Goal: Information Seeking & Learning: Learn about a topic

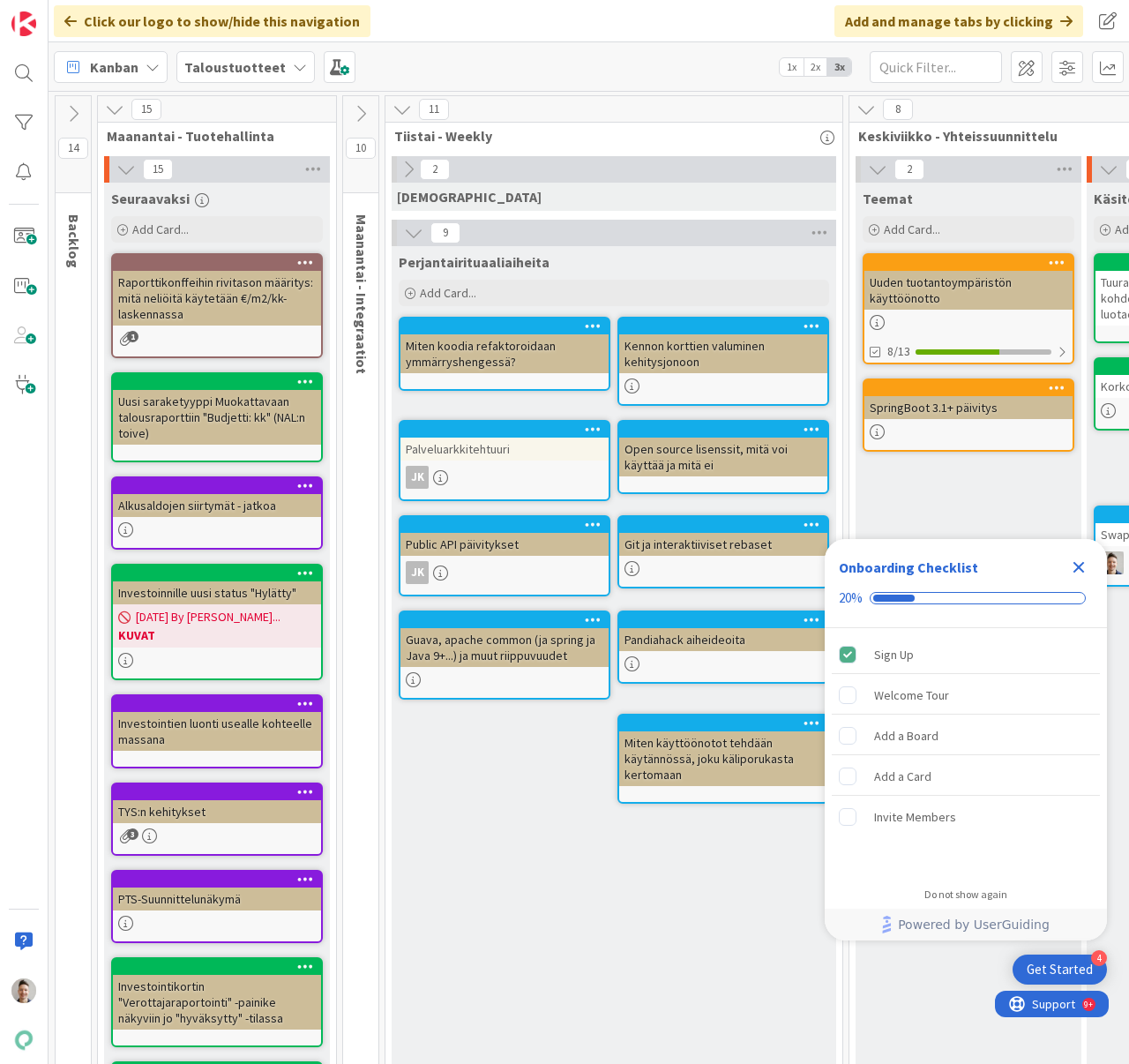
click at [1076, 566] on icon "Close Checklist" at bounding box center [1078, 566] width 21 height 21
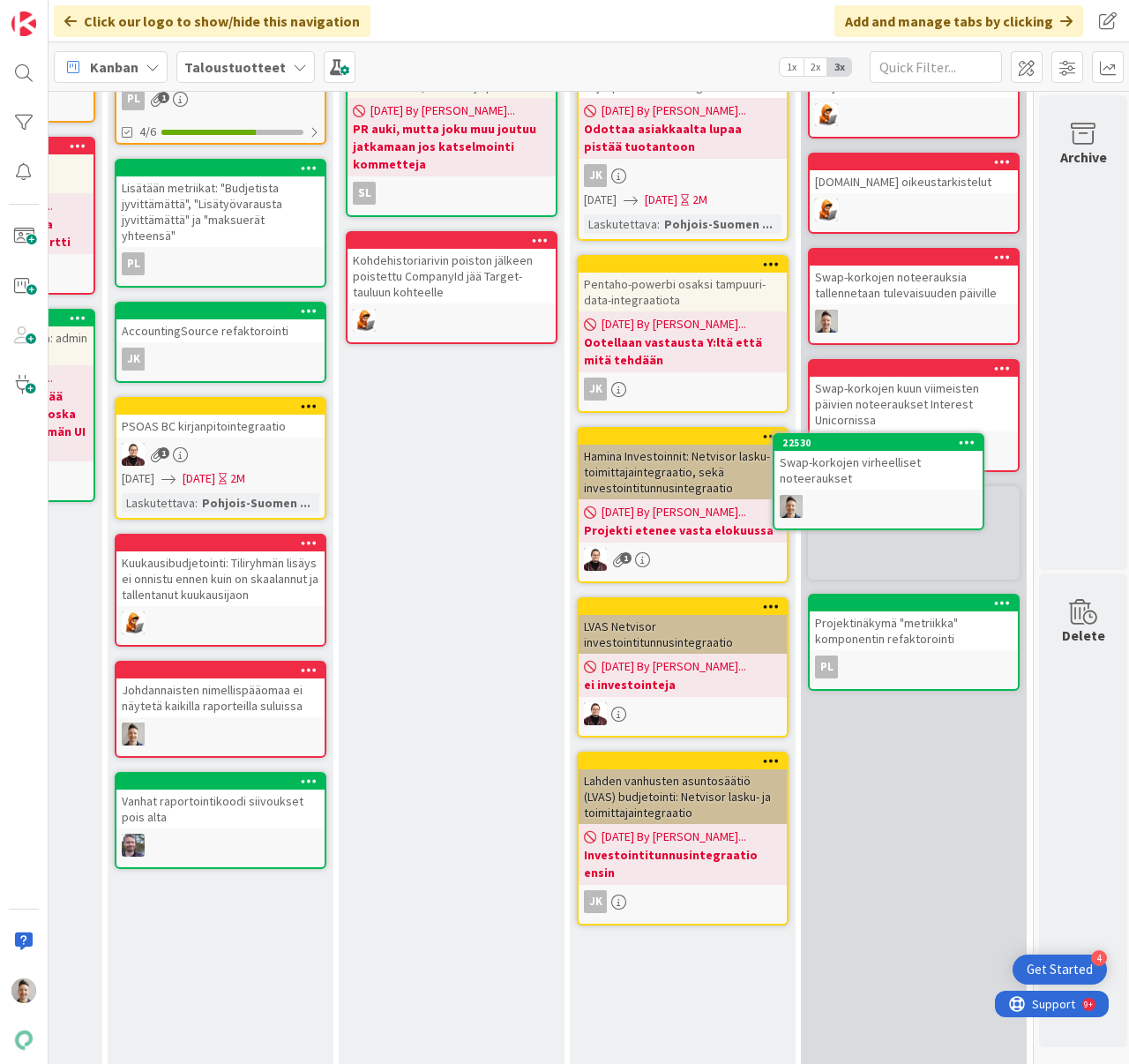
scroll to position [212, 1923]
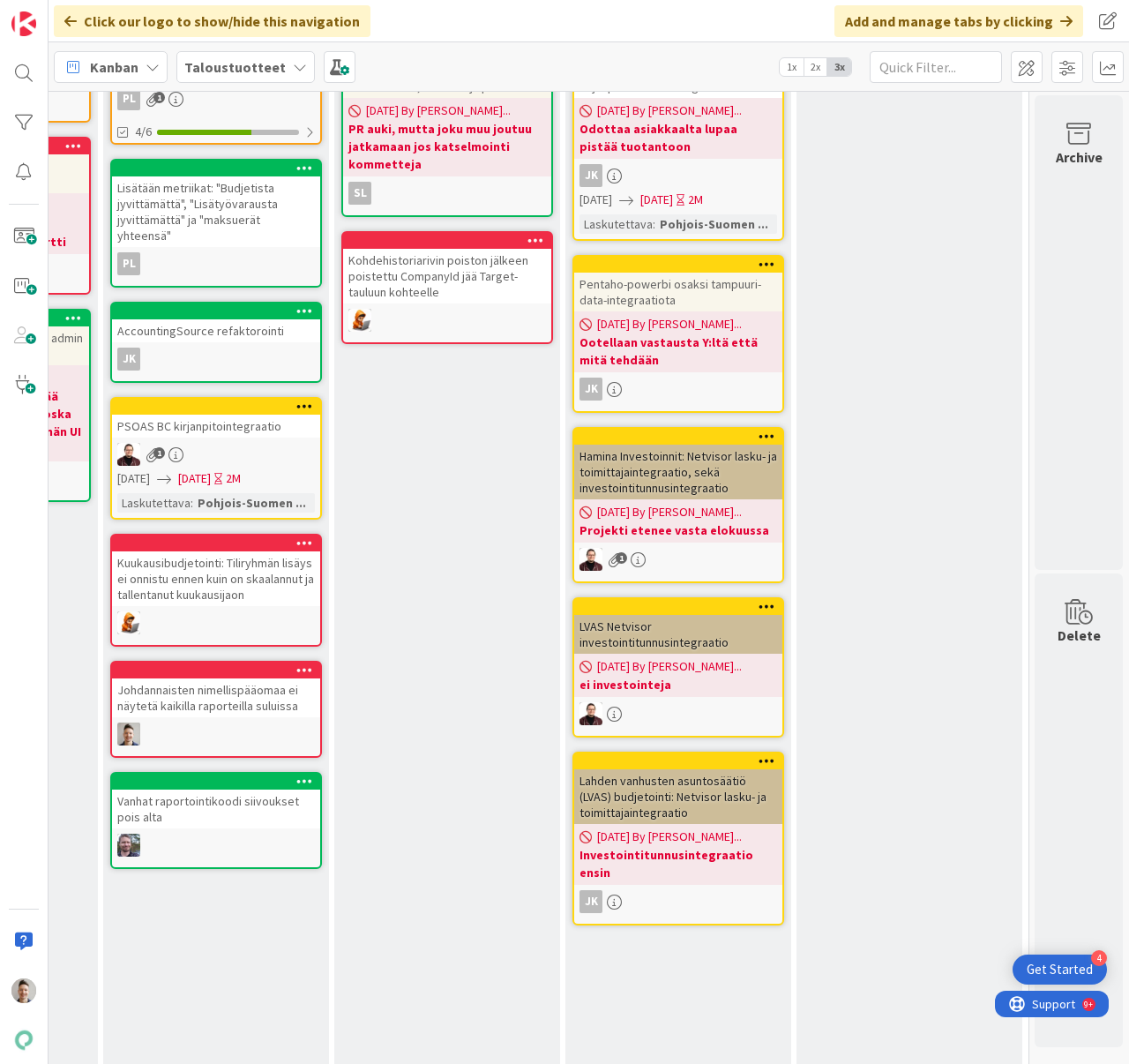
drag, startPoint x: 444, startPoint y: 413, endPoint x: 1127, endPoint y: 769, distance: 770.2
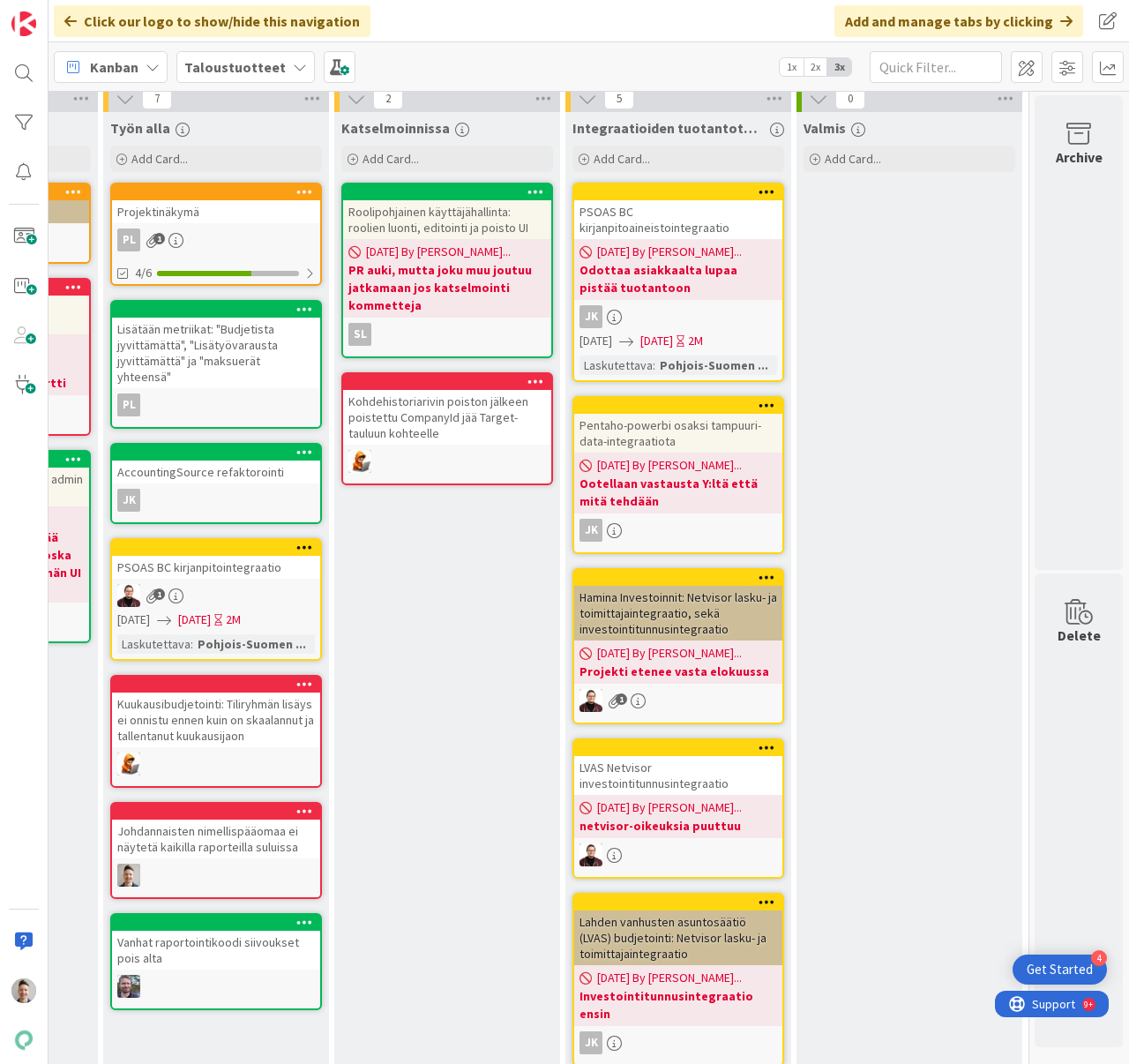
scroll to position [0, 1923]
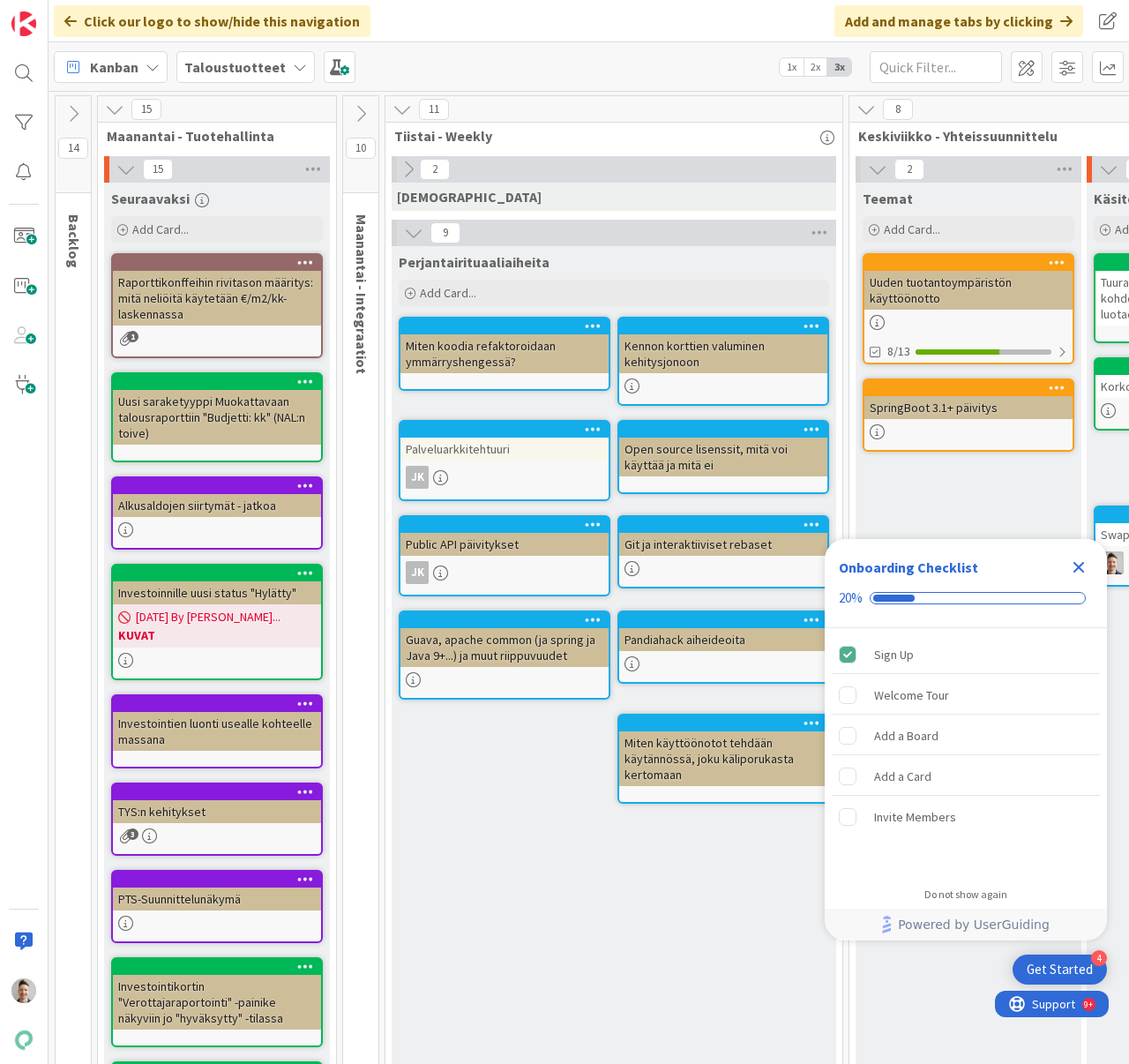
click at [1068, 562] on icon "Close Checklist" at bounding box center [1078, 566] width 21 height 21
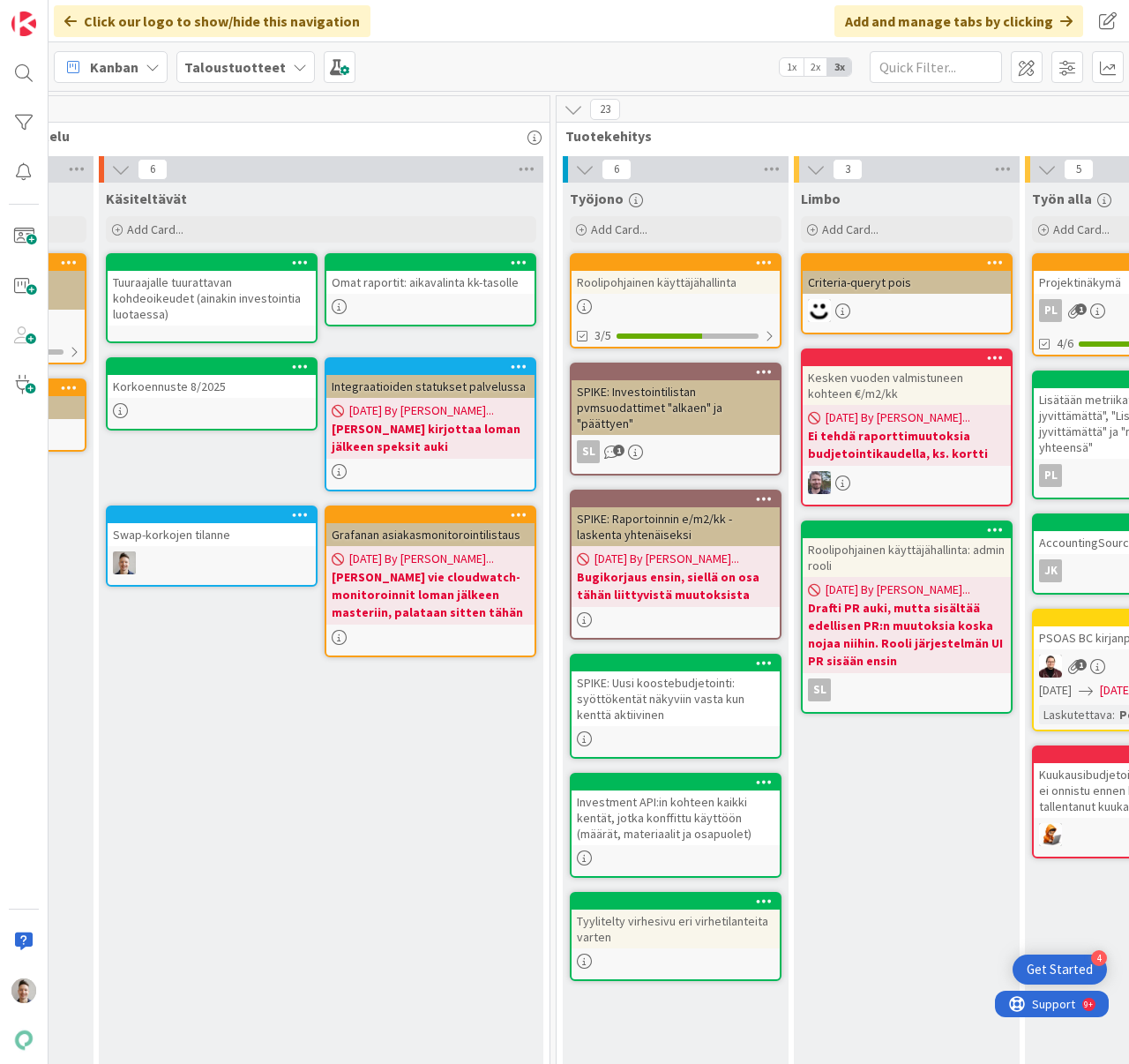
scroll to position [0, 1058]
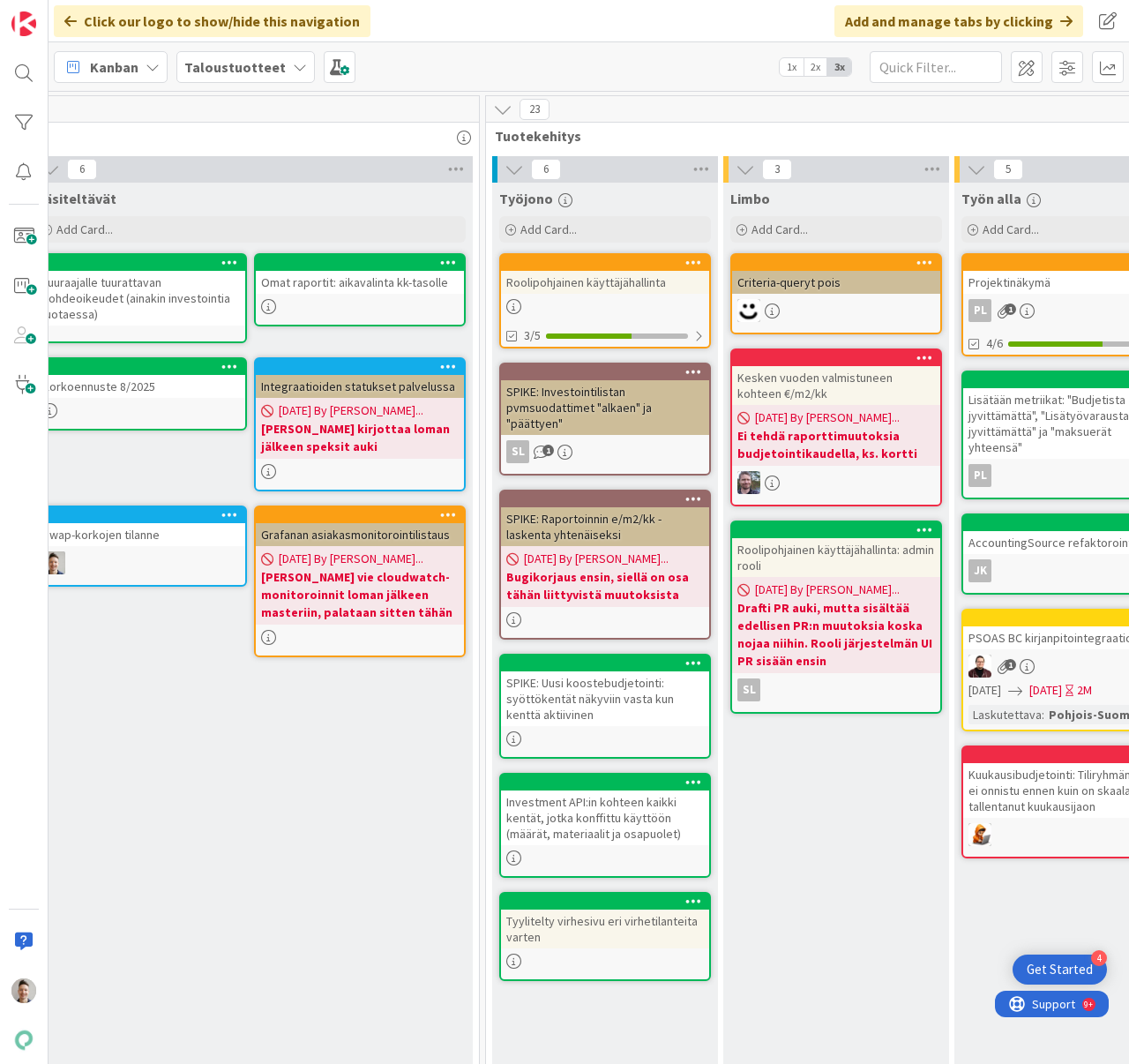
click at [642, 299] on link "Roolipohjainen käyttäjähallinta 3/5" at bounding box center [605, 300] width 212 height 96
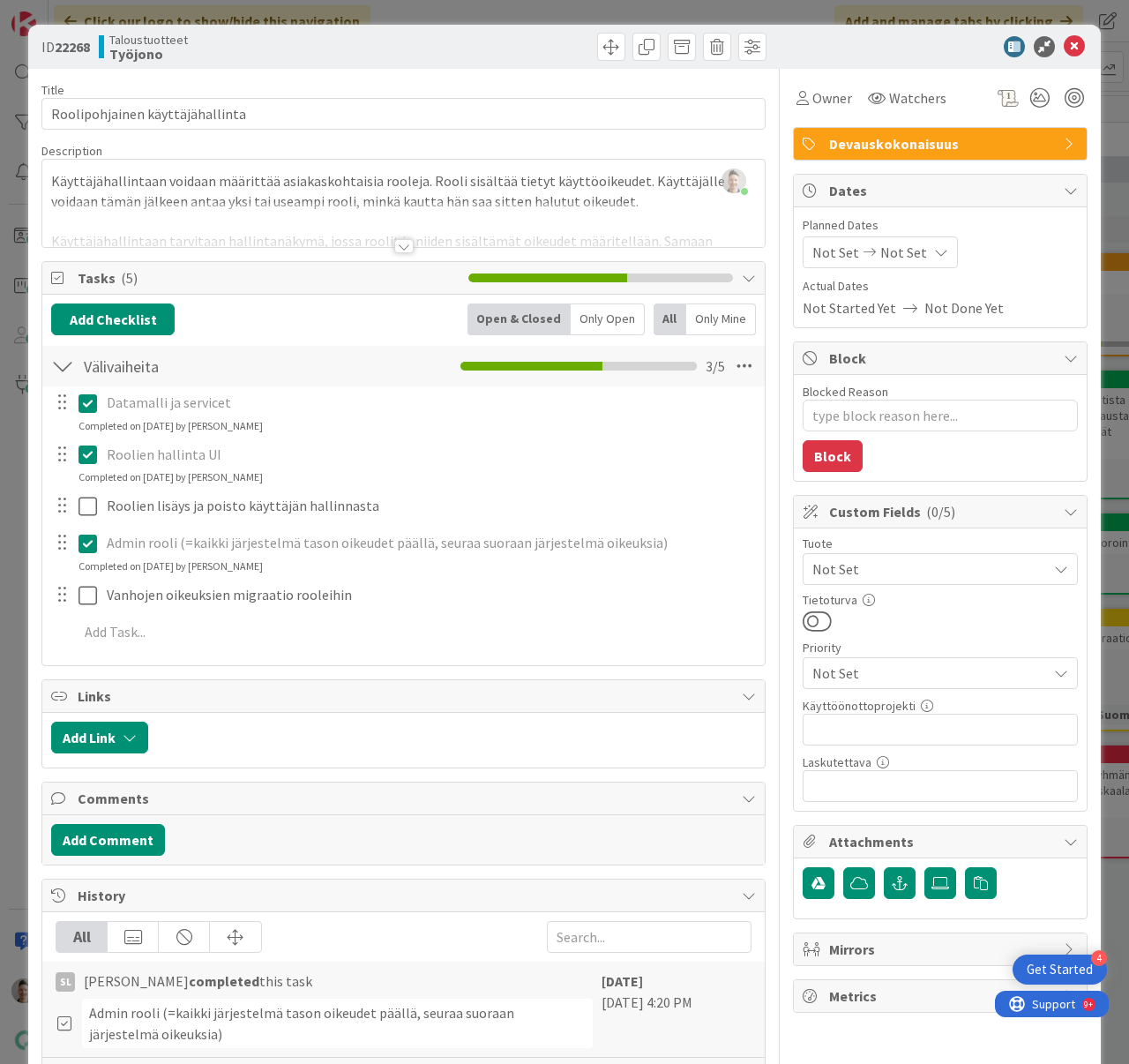
click at [403, 249] on div at bounding box center [404, 246] width 20 height 14
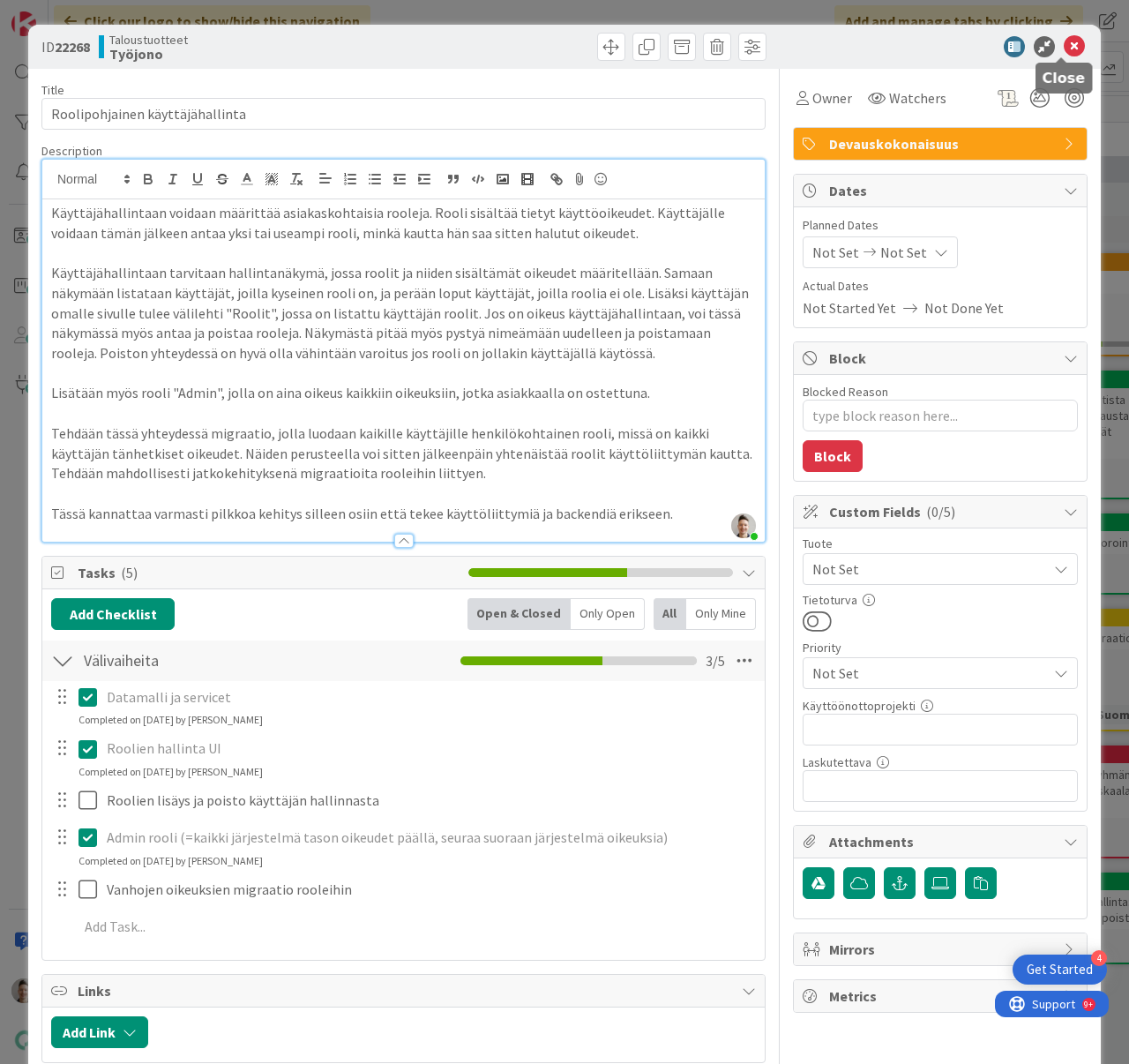
click at [1064, 50] on icon at bounding box center [1074, 46] width 21 height 21
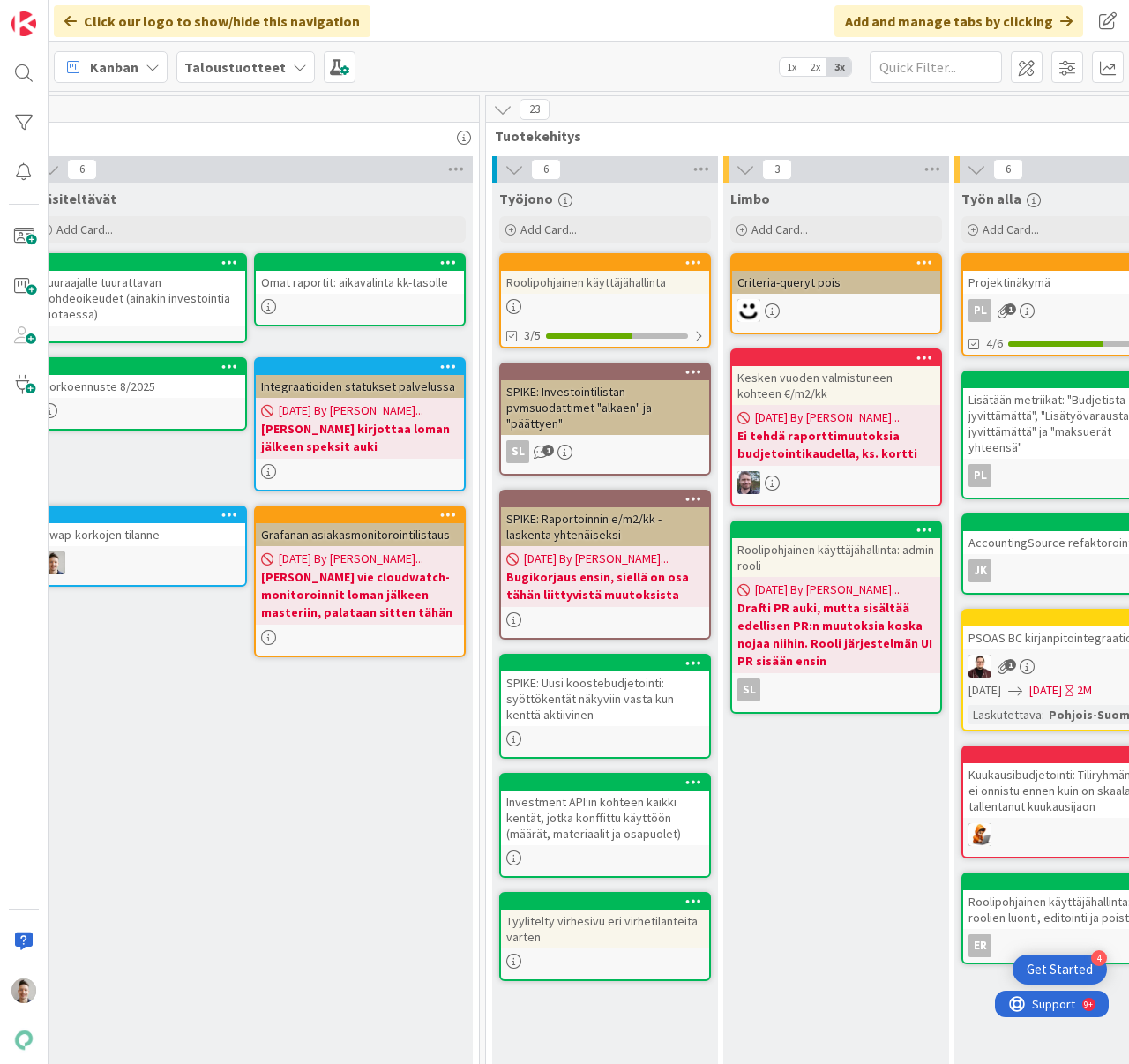
click at [631, 403] on div "SPIKE: Investointilistan pvmsuodattimet "alkaen" ja "päättyen"" at bounding box center [605, 408] width 208 height 55
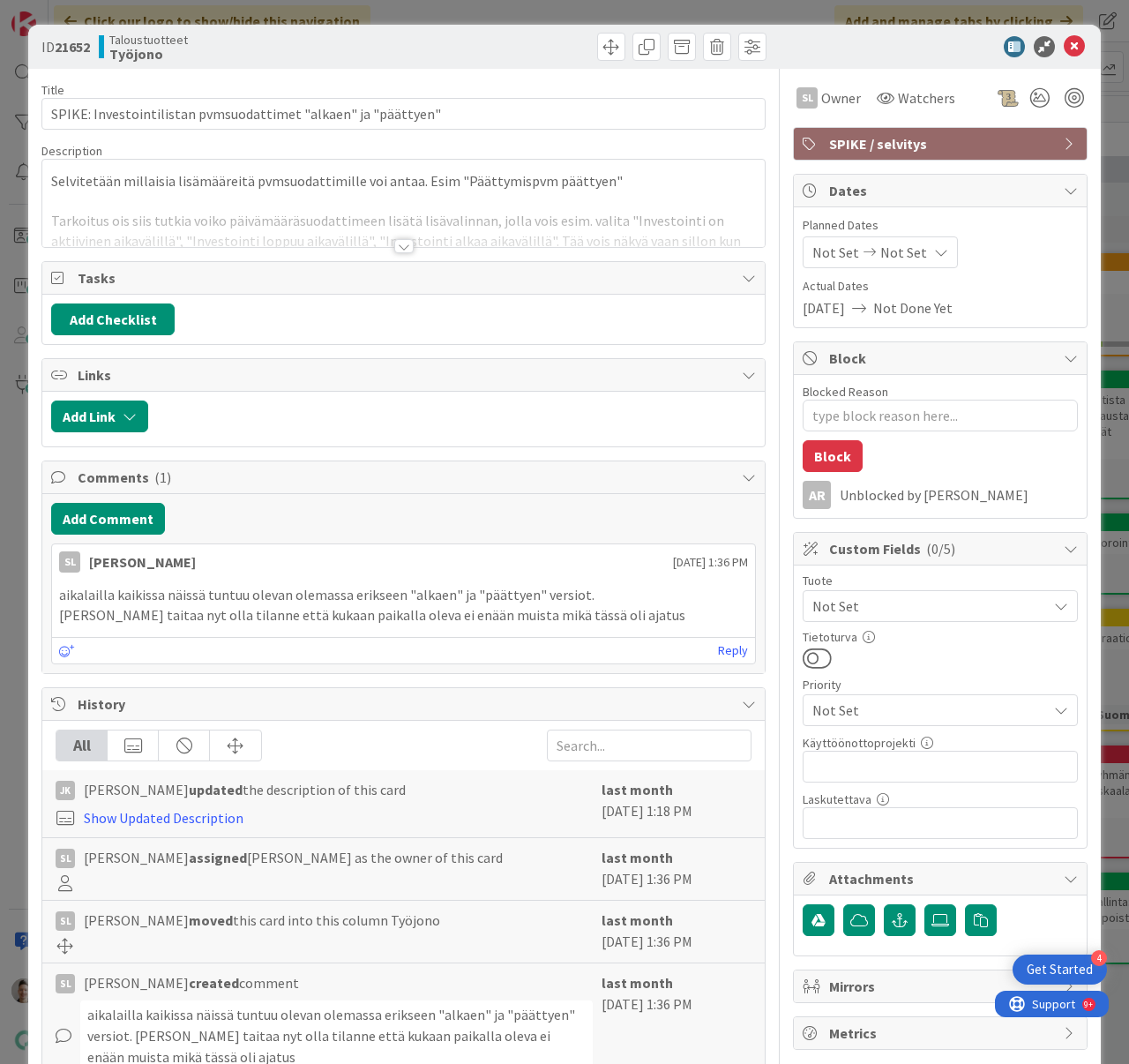
click at [386, 244] on div at bounding box center [403, 225] width 722 height 45
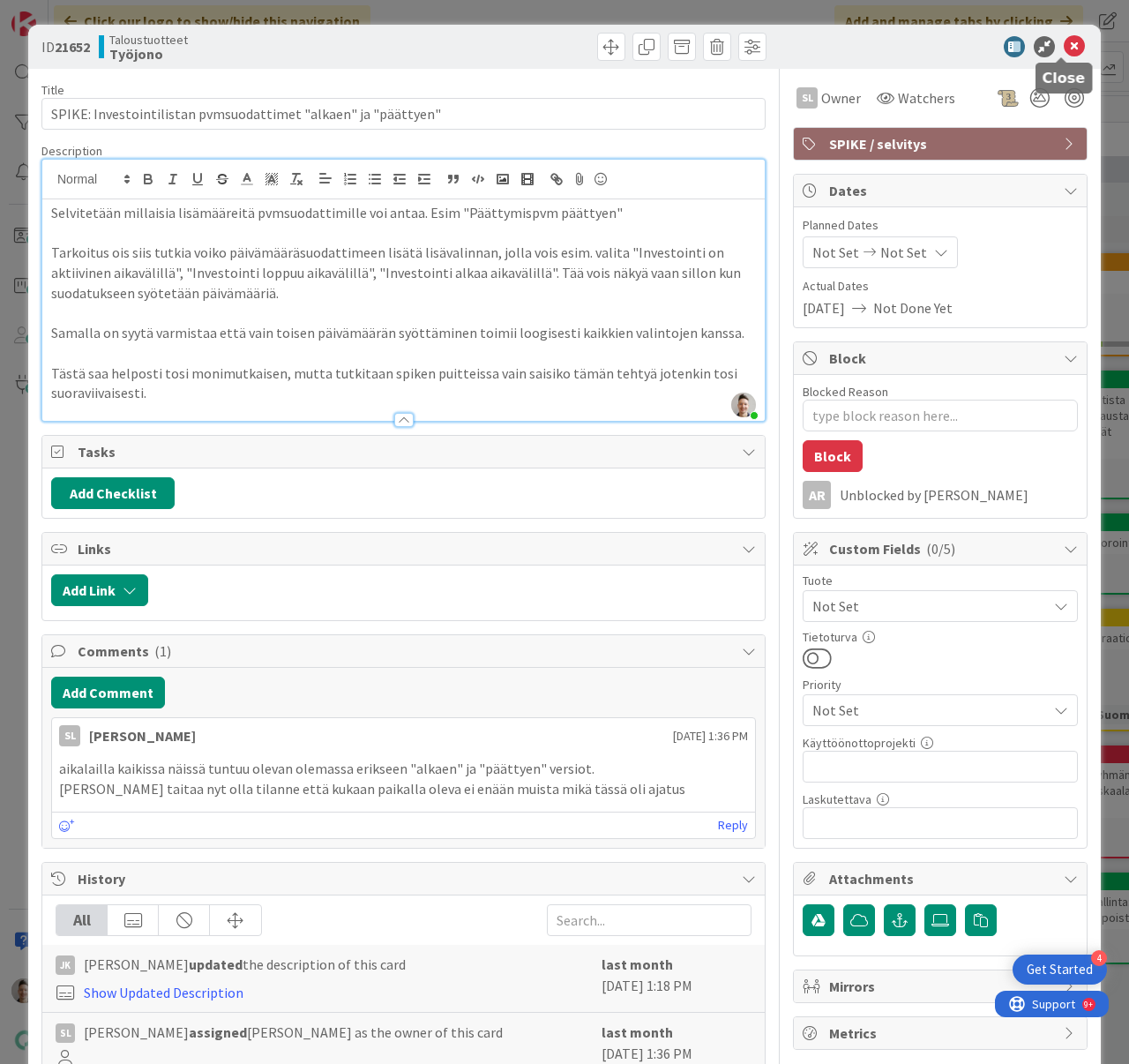
click at [1064, 48] on icon at bounding box center [1074, 46] width 21 height 21
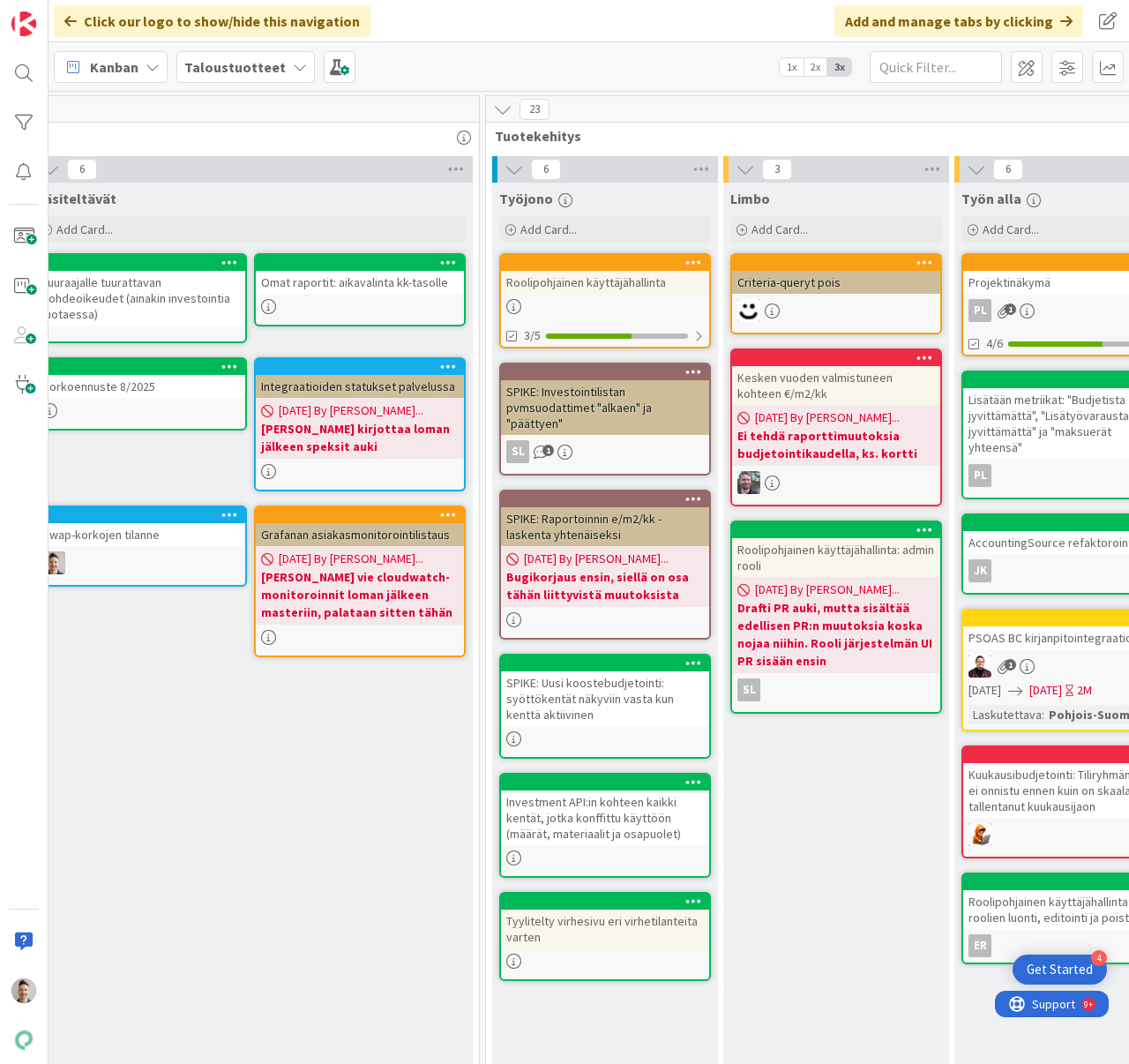
click at [616, 537] on div "SPIKE: Raportoinnin e/m2/kk -laskenta yhtenäiseksi" at bounding box center [605, 526] width 208 height 38
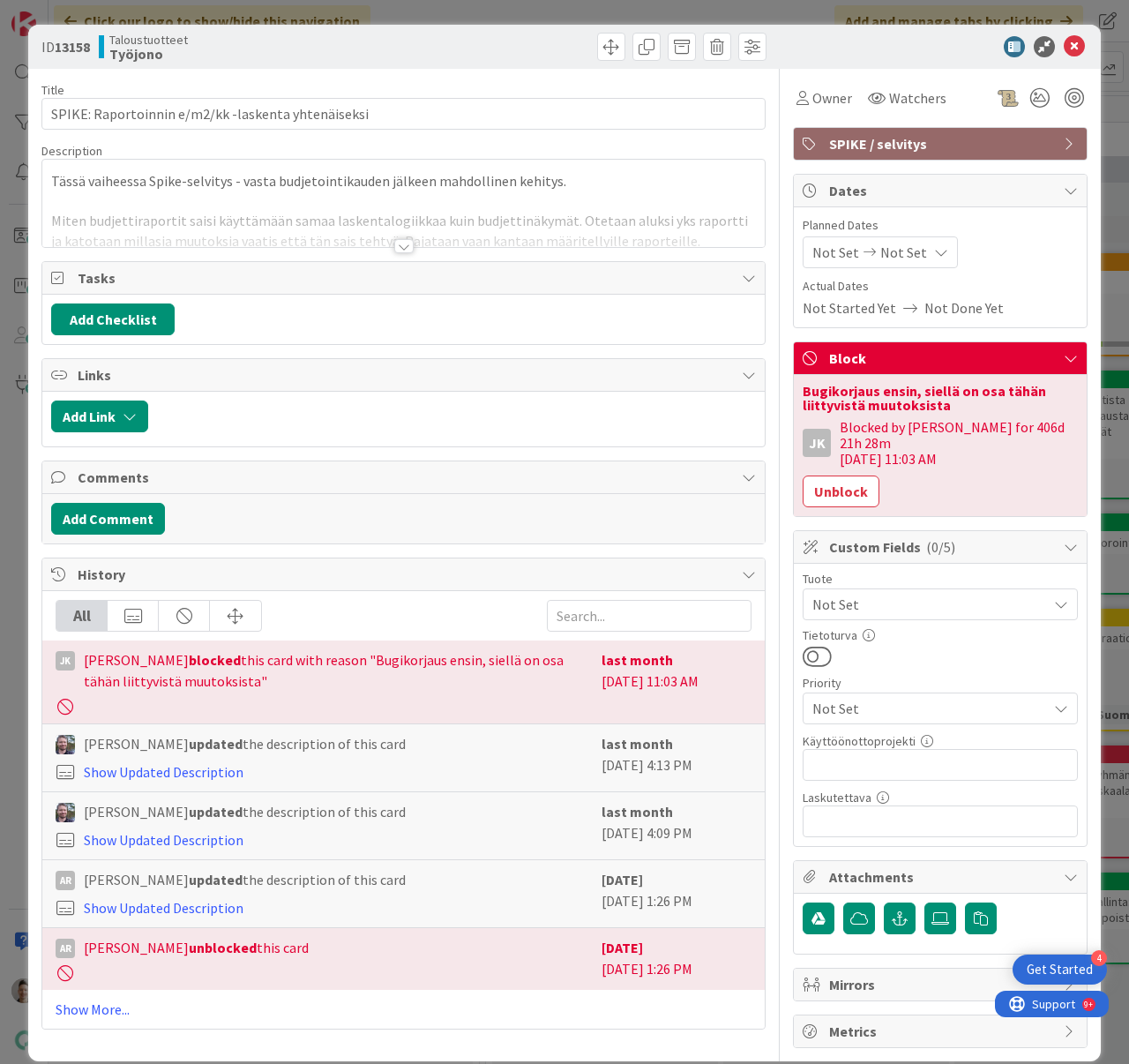
click at [394, 246] on div at bounding box center [404, 246] width 20 height 14
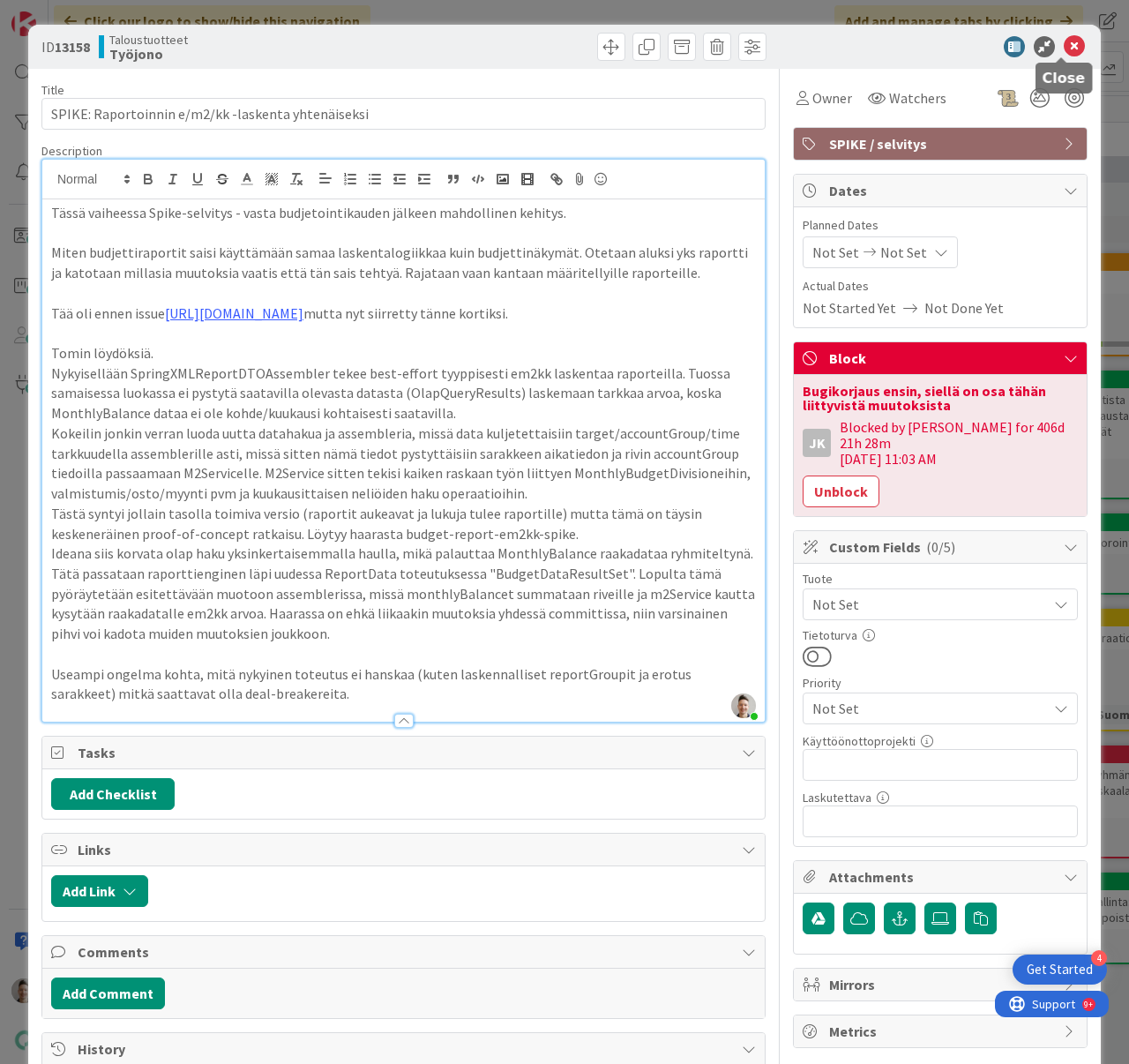
click at [1064, 53] on icon at bounding box center [1074, 46] width 21 height 21
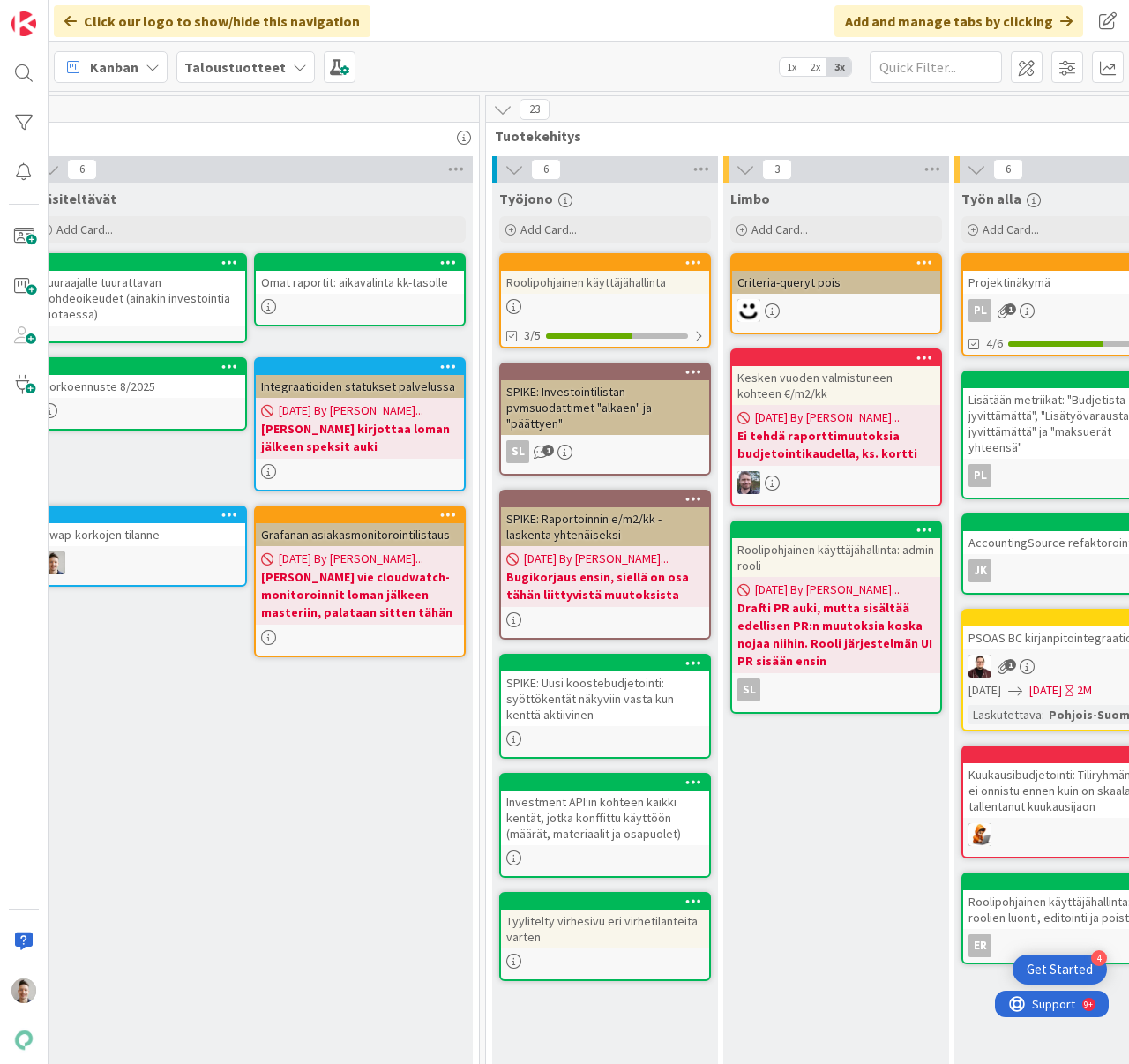
click at [631, 692] on div "SPIKE: Uusi koostebudjetointi: syöttökentät näkyviin vasta kun kenttä aktiivinen" at bounding box center [605, 698] width 208 height 55
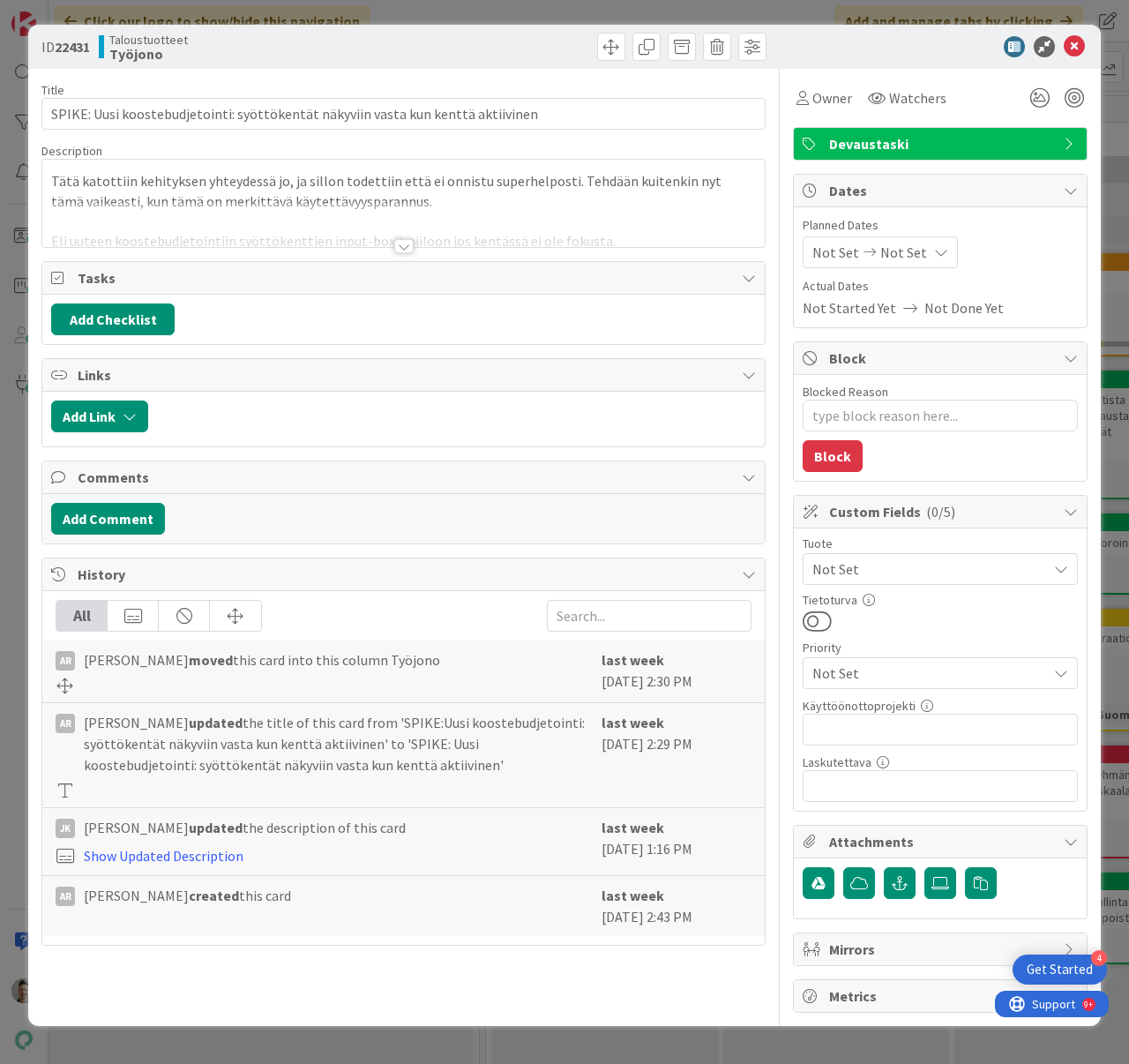
click at [410, 242] on div at bounding box center [404, 246] width 20 height 14
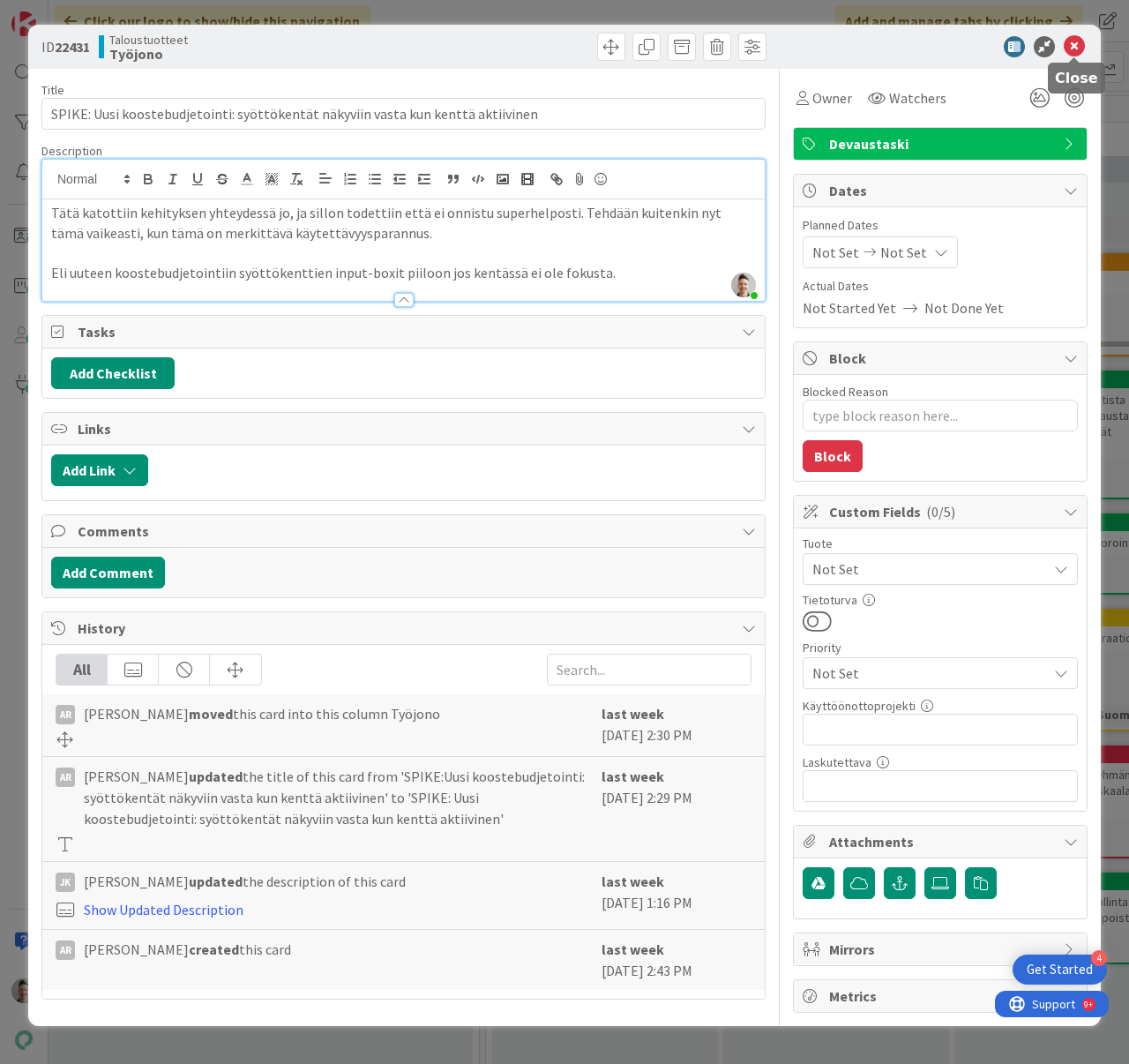
click at [1079, 54] on icon at bounding box center [1074, 46] width 21 height 21
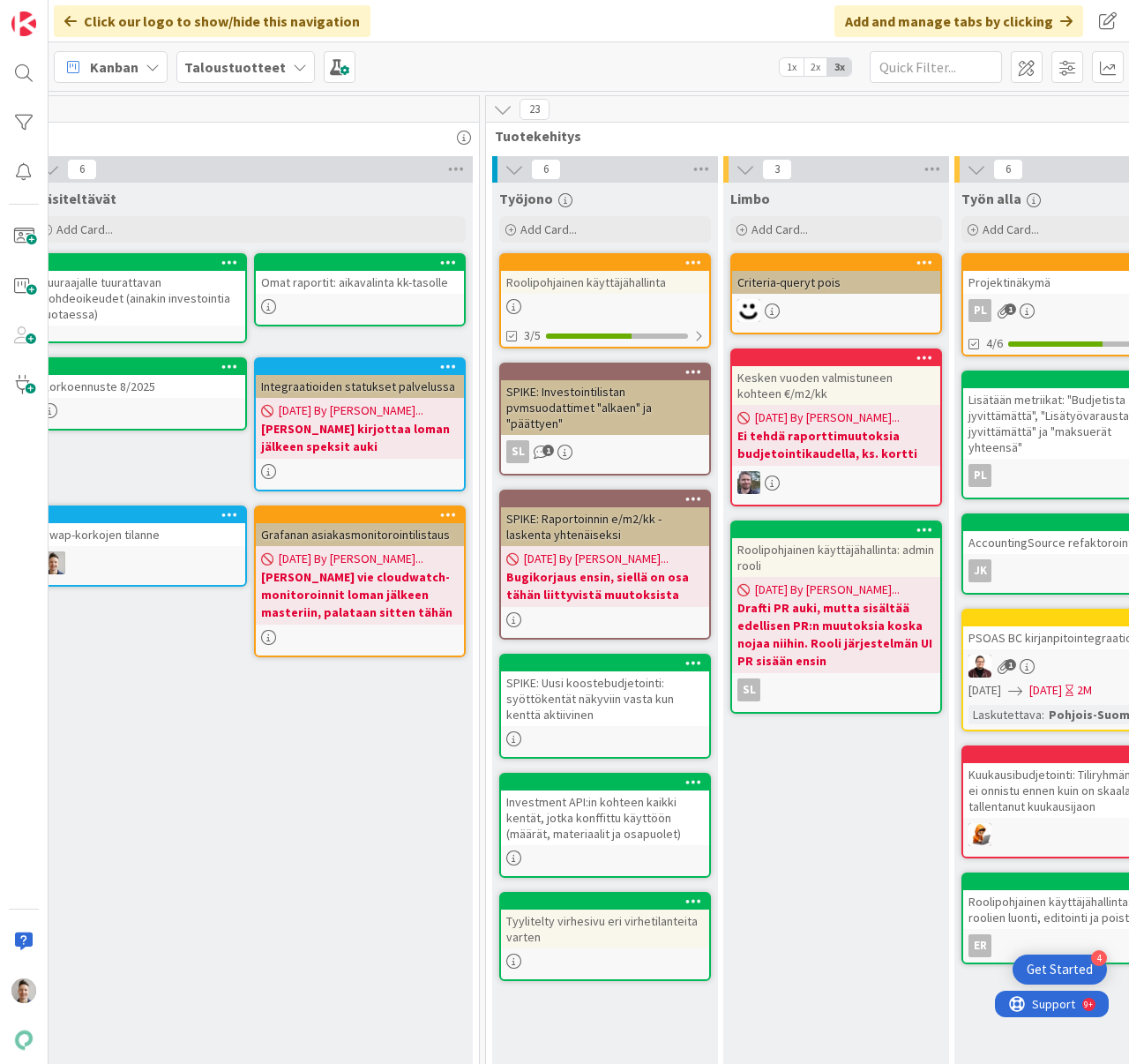
scroll to position [0, 988]
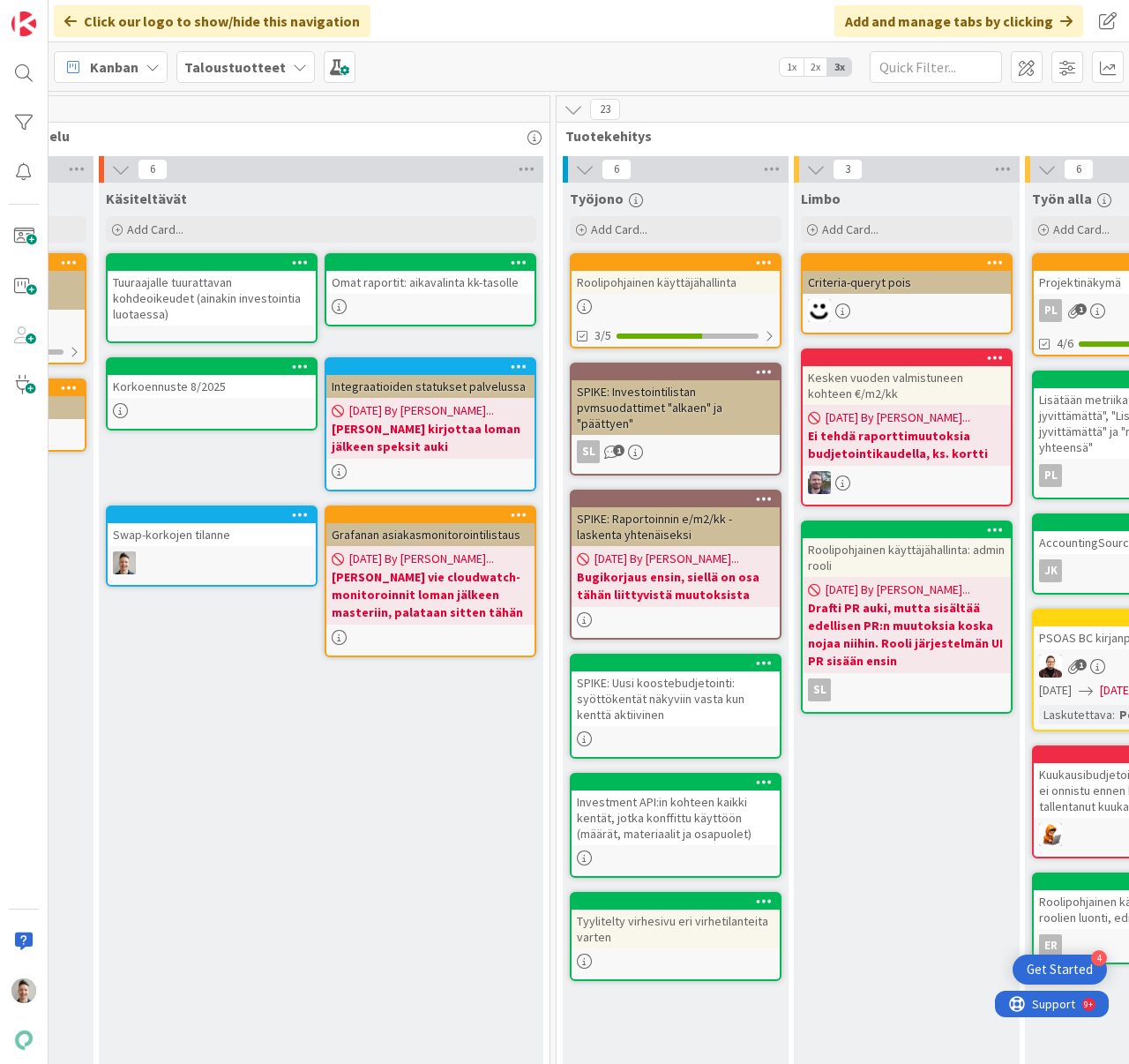
click at [654, 408] on div "SPIKE: Investointilistan pvmsuodattimet "alkaen" ja "päättyen"" at bounding box center [675, 408] width 208 height 55
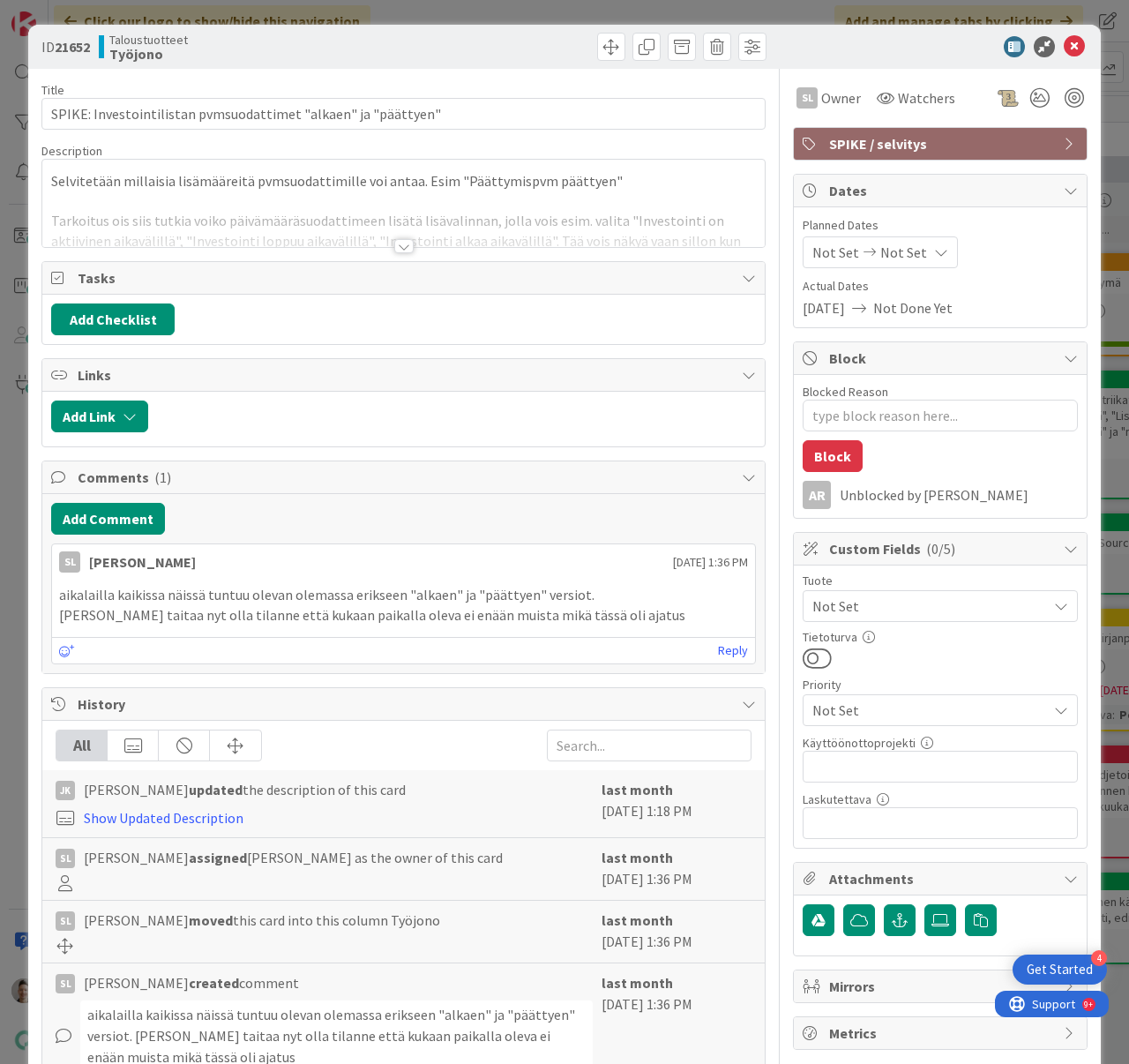
click at [406, 247] on div at bounding box center [404, 246] width 20 height 14
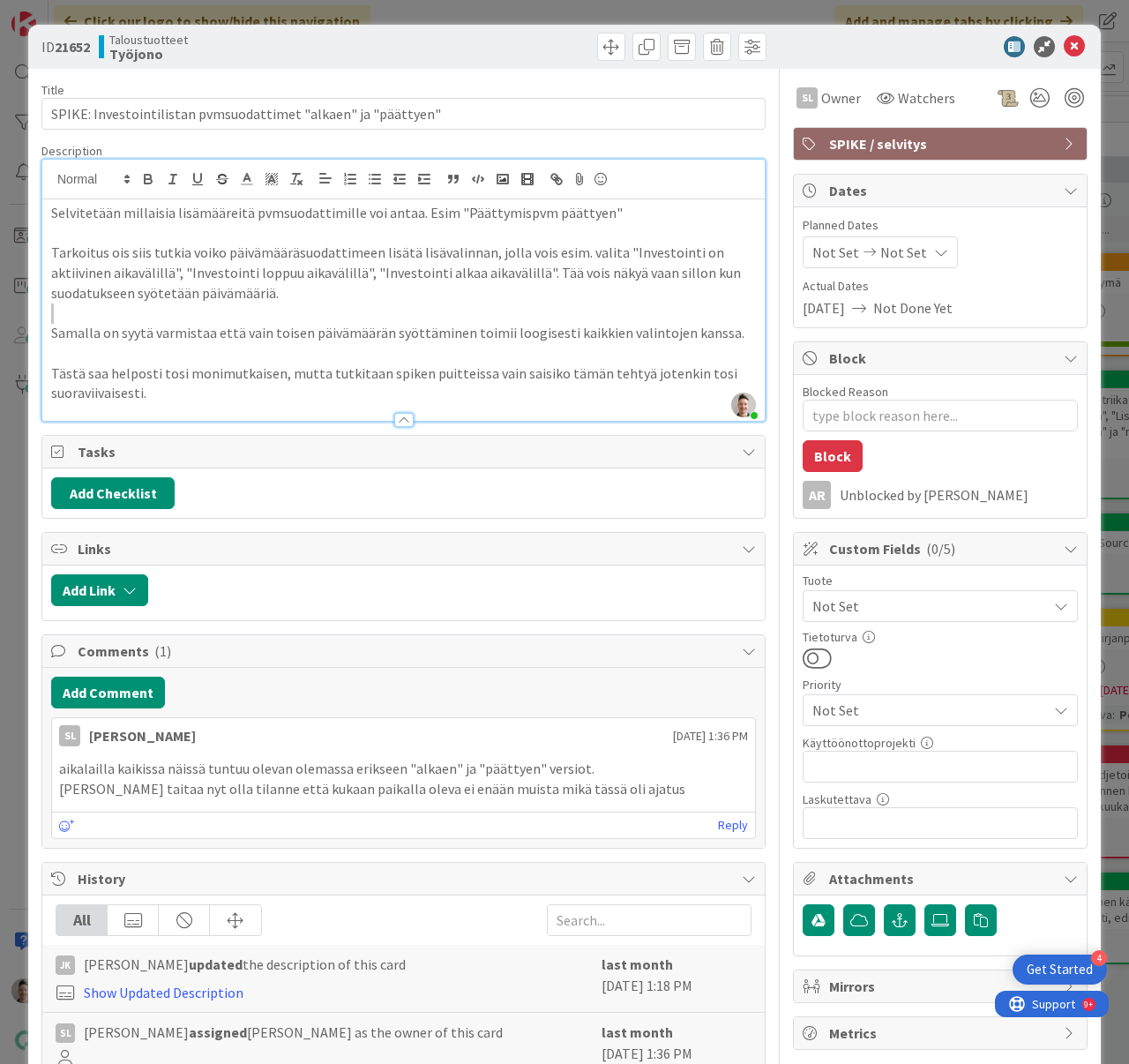
drag, startPoint x: 552, startPoint y: 296, endPoint x: 492, endPoint y: 296, distance: 60.0
click at [492, 296] on p "Tarkoitus ois siis tutkia voiko päivämääräsuodattimeen lisätä lisävalinnan, jol…" at bounding box center [403, 272] width 704 height 60
click at [1064, 52] on icon at bounding box center [1074, 46] width 21 height 21
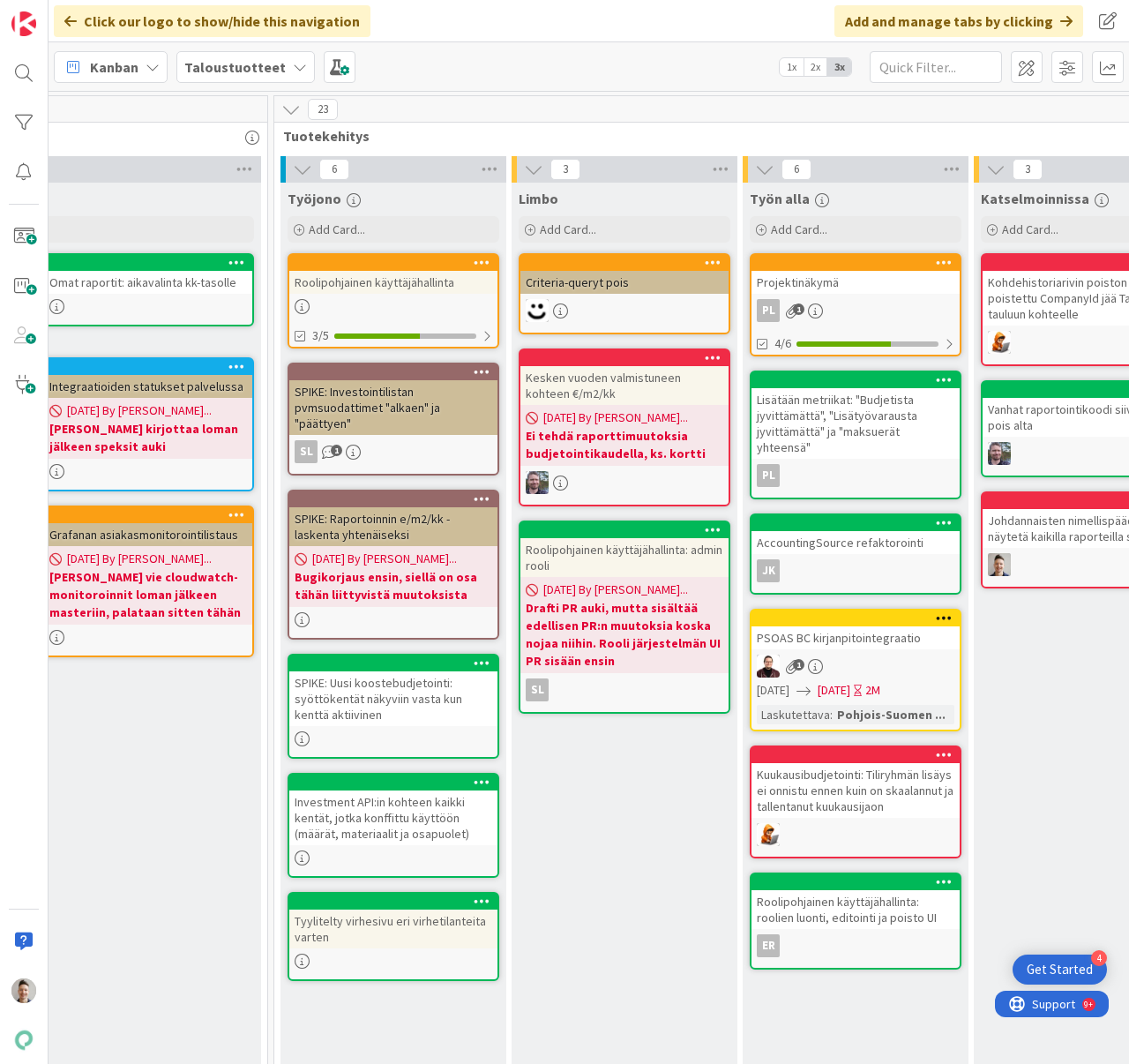
scroll to position [0, 1341]
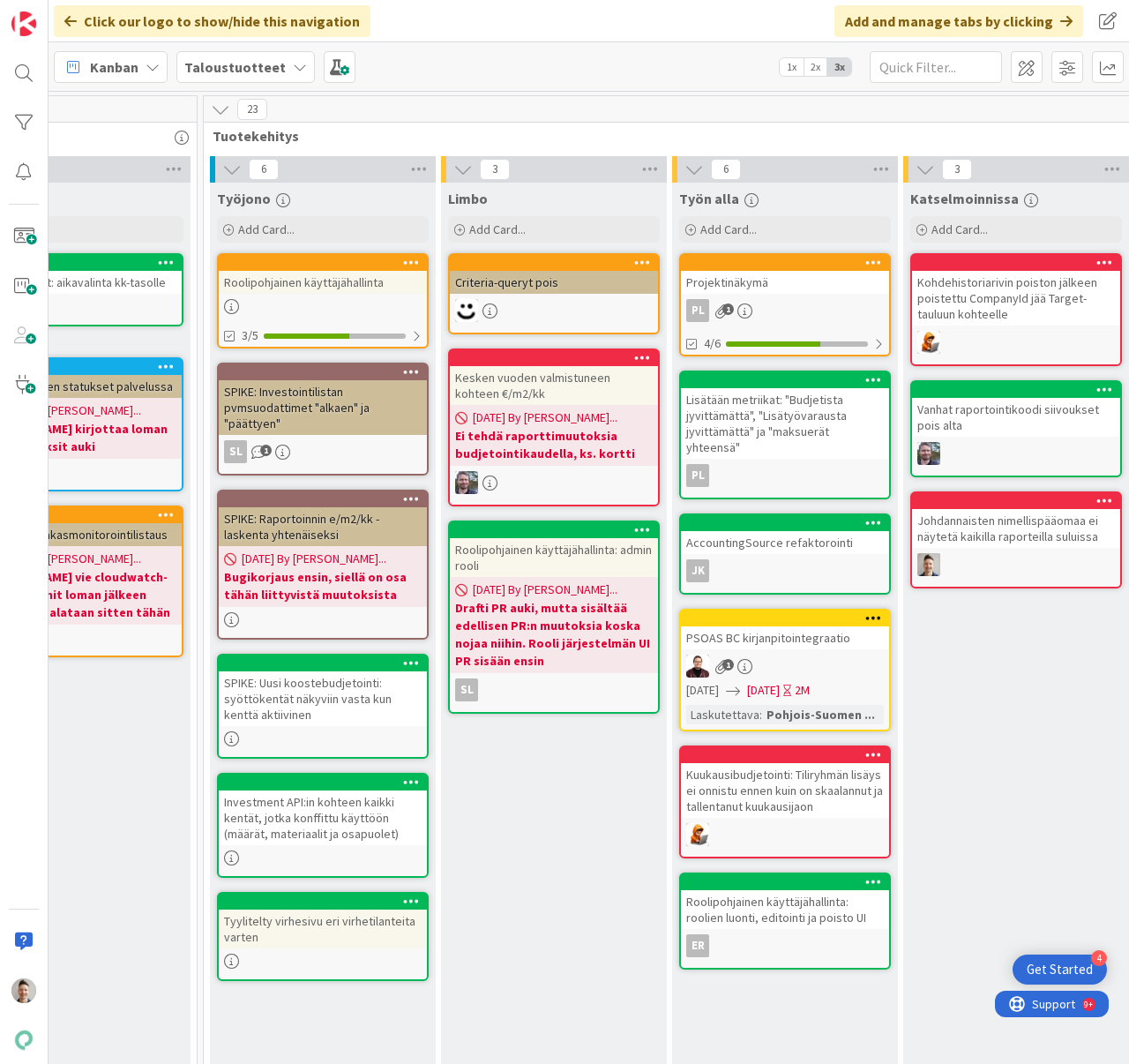
click at [378, 398] on div "SPIKE: Investointilistan pvmsuodattimet "alkaen" ja "päättyen"" at bounding box center [322, 408] width 208 height 55
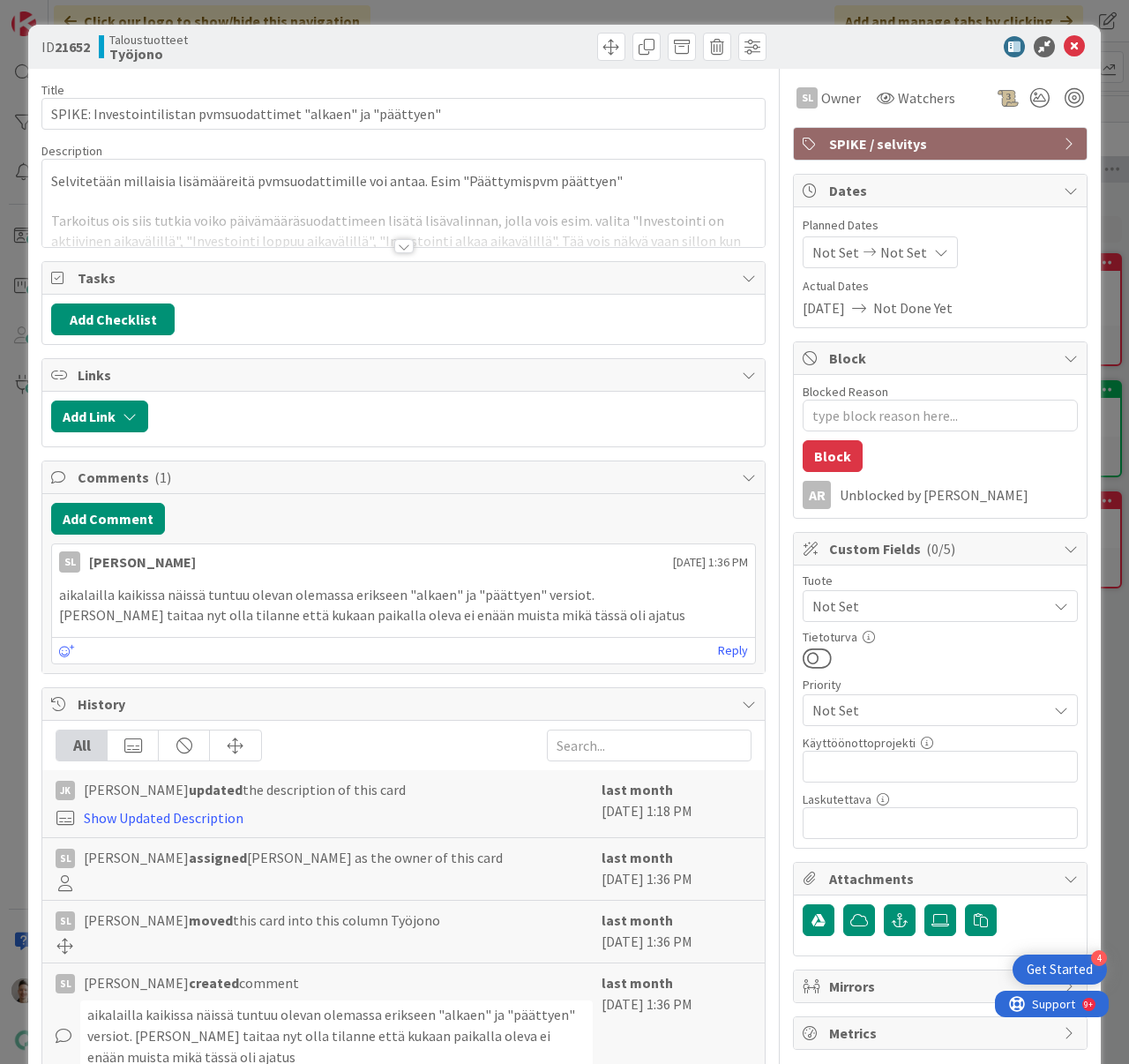
click at [399, 250] on div at bounding box center [404, 246] width 20 height 14
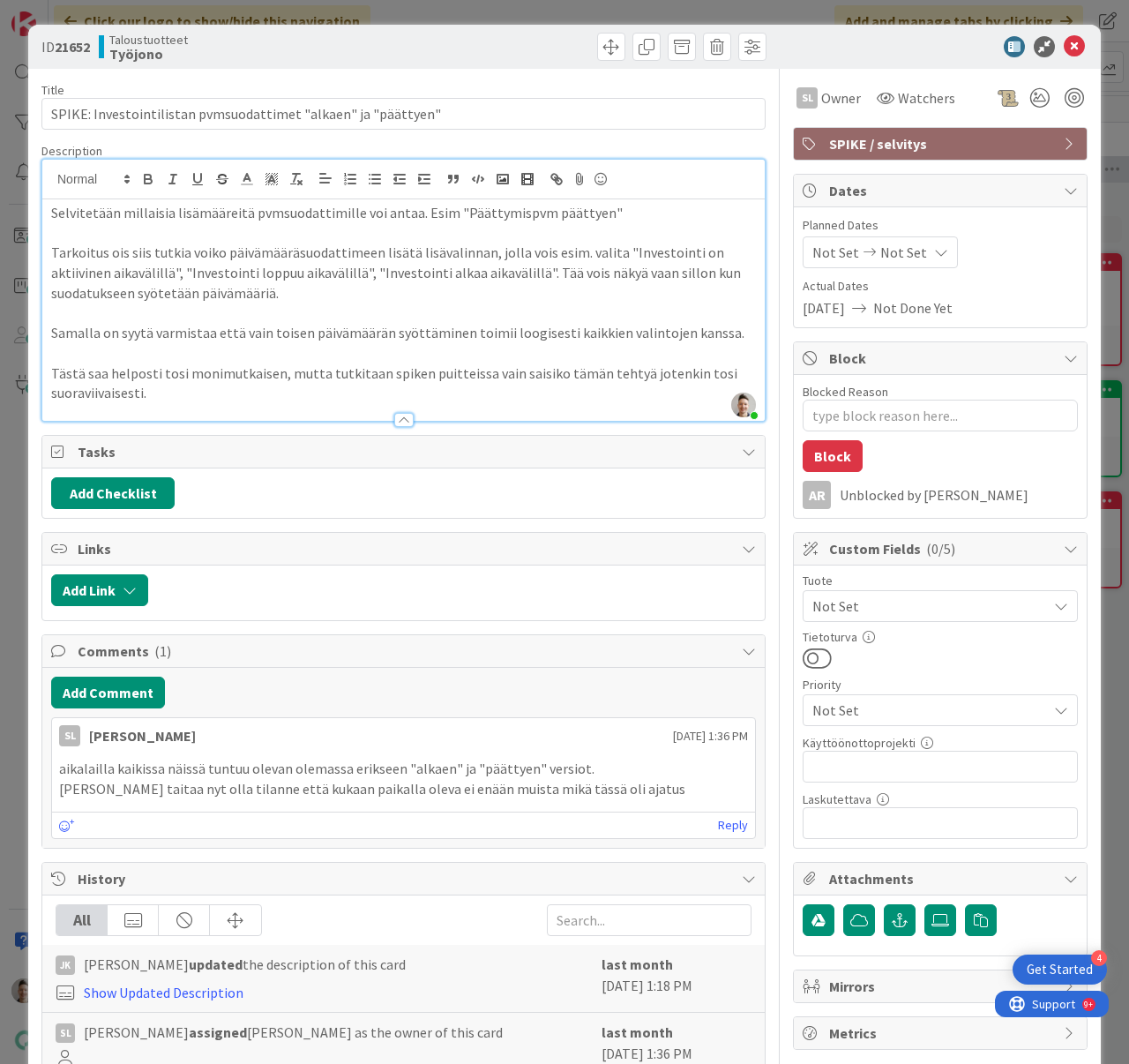
type textarea "x"
click at [1064, 46] on icon at bounding box center [1074, 46] width 21 height 21
